Goal: Information Seeking & Learning: Learn about a topic

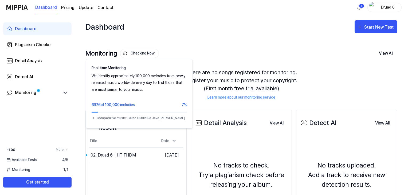
click at [131, 52] on button "Checking Now" at bounding box center [139, 53] width 39 height 9
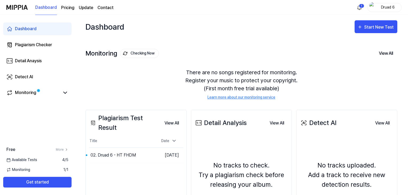
scroll to position [65, 0]
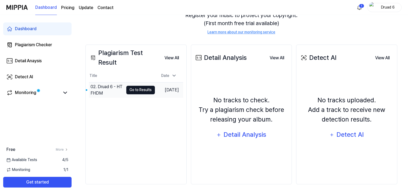
click at [144, 93] on button "Go to Results" at bounding box center [140, 90] width 29 height 9
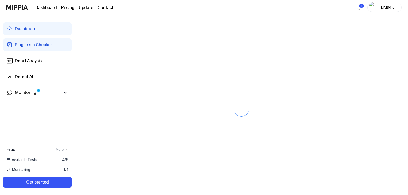
scroll to position [0, 0]
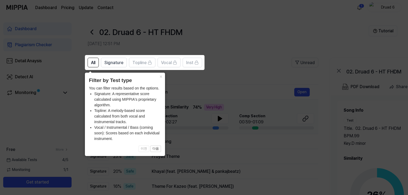
click at [209, 91] on icon at bounding box center [205, 97] width 410 height 195
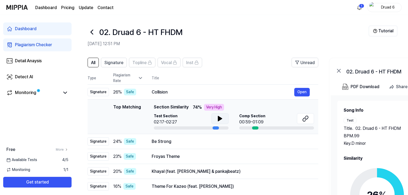
click at [219, 118] on icon at bounding box center [220, 118] width 4 height 5
click at [219, 118] on icon at bounding box center [220, 118] width 6 height 6
click at [216, 116] on button at bounding box center [220, 118] width 17 height 11
click at [300, 119] on button at bounding box center [305, 118] width 17 height 11
click at [218, 116] on icon at bounding box center [220, 118] width 4 height 5
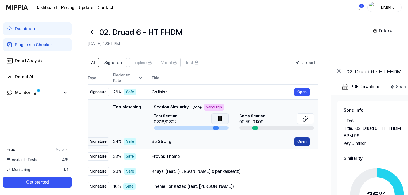
click at [307, 139] on button "Open" at bounding box center [301, 141] width 15 height 9
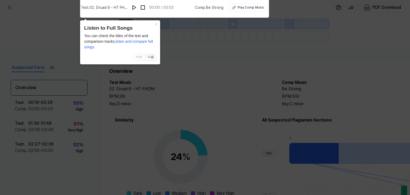
click at [202, 49] on icon at bounding box center [205, 96] width 410 height 198
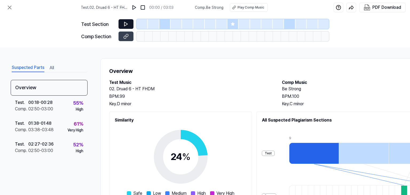
click at [128, 27] on button at bounding box center [126, 24] width 15 height 10
click at [127, 23] on icon at bounding box center [125, 23] width 5 height 5
click at [136, 5] on img at bounding box center [134, 7] width 5 height 5
click at [166, 24] on div at bounding box center [164, 24] width 11 height 10
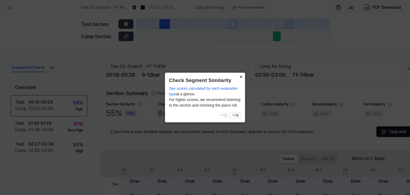
click at [238, 76] on button "×" at bounding box center [241, 76] width 9 height 7
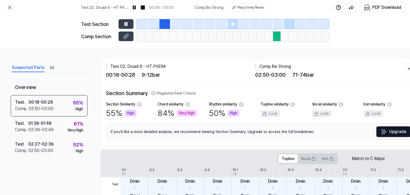
click at [277, 38] on div at bounding box center [277, 37] width 8 height 10
click at [235, 24] on div at bounding box center [233, 24] width 11 height 10
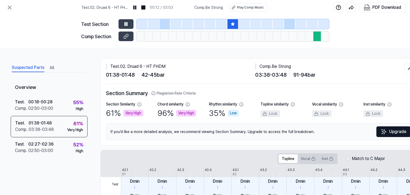
click at [264, 21] on div at bounding box center [266, 24] width 11 height 10
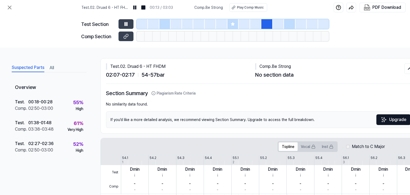
click at [288, 22] on div at bounding box center [289, 24] width 11 height 10
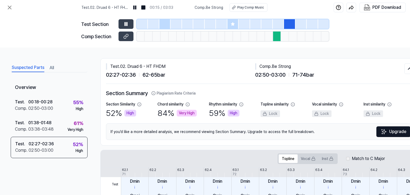
click at [276, 36] on div at bounding box center [277, 37] width 8 height 10
click at [231, 24] on icon at bounding box center [233, 24] width 4 height 4
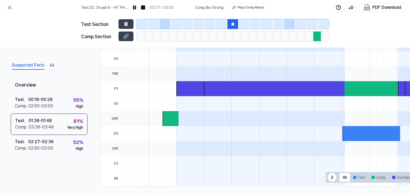
scroll to position [173, 0]
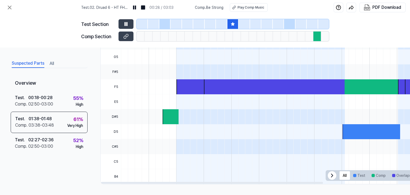
click at [366, 86] on div at bounding box center [316, 86] width 279 height 15
click at [166, 116] on div at bounding box center [171, 116] width 16 height 15
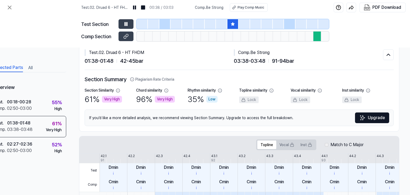
scroll to position [0, 24]
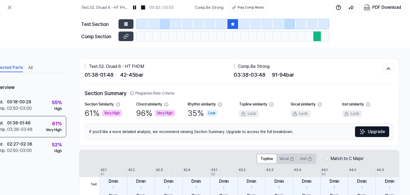
click at [315, 38] on div at bounding box center [318, 37] width 8 height 10
click at [245, 6] on div "Play Comp Music" at bounding box center [251, 7] width 27 height 5
click at [130, 22] on button at bounding box center [126, 24] width 15 height 10
click at [234, 24] on icon at bounding box center [233, 24] width 4 height 4
click at [284, 24] on div at bounding box center [289, 24] width 11 height 10
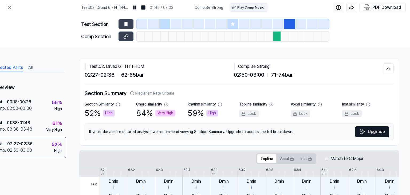
click at [247, 5] on button "Play Comp Music" at bounding box center [249, 7] width 38 height 9
click at [137, 6] on img at bounding box center [134, 7] width 5 height 5
click at [230, 23] on div at bounding box center [233, 24] width 11 height 10
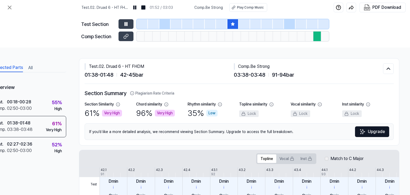
click at [160, 23] on div at bounding box center [164, 24] width 11 height 10
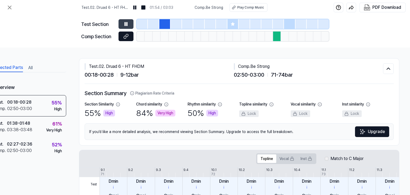
click at [126, 37] on icon at bounding box center [125, 36] width 5 height 5
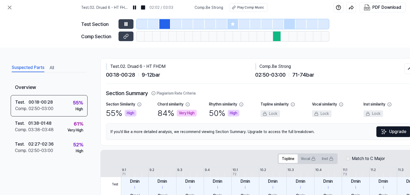
scroll to position [173, 0]
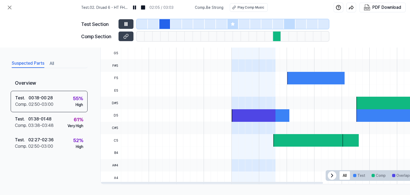
click at [378, 178] on div "All Test Comp Overlaps" at bounding box center [377, 175] width 77 height 11
click at [378, 177] on div at bounding box center [341, 177] width 441 height 13
click at [407, 172] on span "All Test Comp Overlaps" at bounding box center [411, 175] width 13 height 11
click at [373, 174] on div at bounding box center [373, 175] width 3 height 3
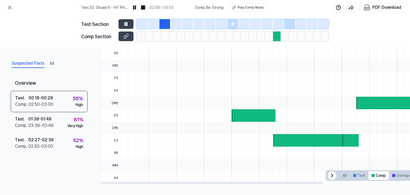
click at [316, 139] on div at bounding box center [308, 140] width 71 height 13
click at [400, 174] on button "Overlaps" at bounding box center [402, 175] width 26 height 9
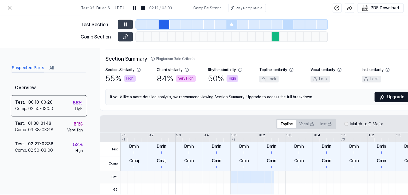
scroll to position [31, 0]
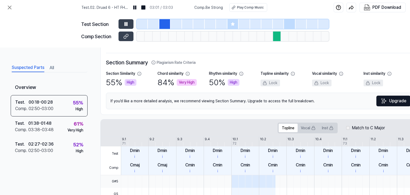
click at [162, 21] on div at bounding box center [164, 24] width 11 height 10
click at [146, 23] on div at bounding box center [142, 24] width 11 height 10
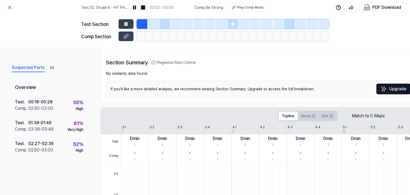
click at [147, 9] on button at bounding box center [143, 7] width 9 height 9
click at [11, 9] on icon at bounding box center [9, 7] width 3 height 3
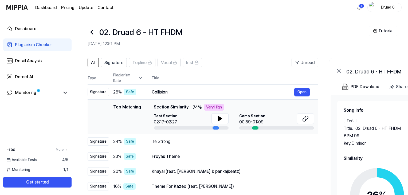
click at [58, 44] on link "Plagiarism Checker" at bounding box center [37, 44] width 68 height 13
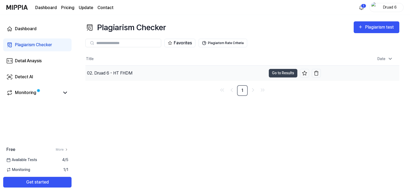
click at [168, 74] on div "02. Druad 6 - HT FHDM" at bounding box center [175, 73] width 181 height 15
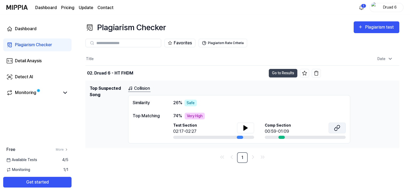
click at [335, 126] on icon at bounding box center [337, 128] width 6 height 6
click at [254, 158] on icon "Go to next page" at bounding box center [253, 157] width 6 height 6
click at [246, 130] on icon at bounding box center [245, 128] width 6 height 6
click at [146, 89] on link "Collision" at bounding box center [139, 88] width 22 height 7
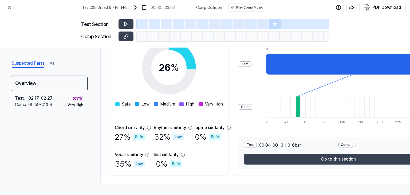
scroll to position [91, 0]
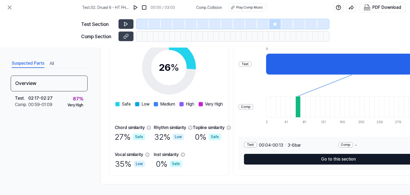
click at [342, 158] on button "Go to this section" at bounding box center [338, 159] width 189 height 11
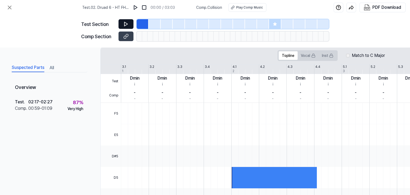
click at [126, 21] on button at bounding box center [126, 24] width 15 height 10
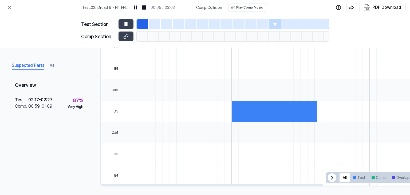
scroll to position [161, 0]
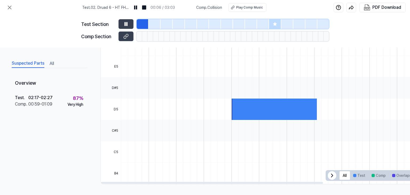
click at [334, 174] on icon at bounding box center [332, 175] width 6 height 6
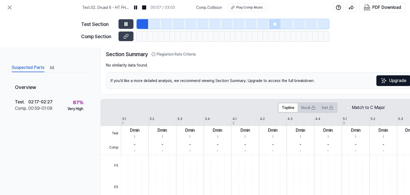
scroll to position [0, 0]
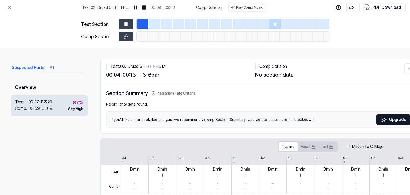
click at [80, 107] on div "Very High" at bounding box center [76, 109] width 16 height 6
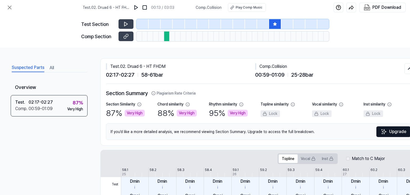
click at [299, 77] on span "25 - 28 bar" at bounding box center [302, 75] width 22 height 8
